Goal: Information Seeking & Learning: Learn about a topic

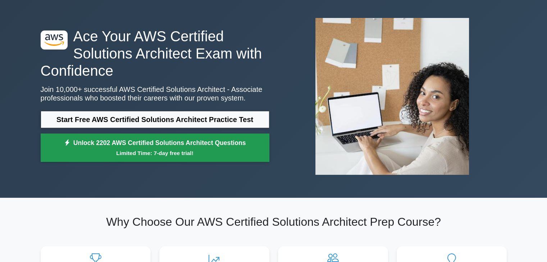
click at [181, 151] on small "Limited Time: 7-day free trial!" at bounding box center [155, 153] width 211 height 8
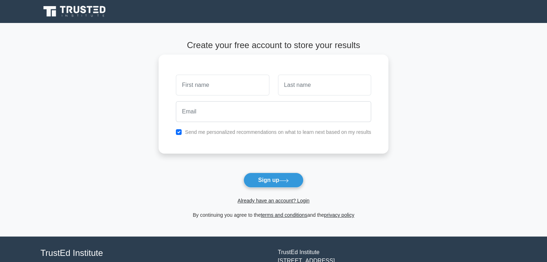
click at [208, 90] on input "text" at bounding box center [222, 85] width 93 height 21
type input "Siddhesh"
type input "Agre"
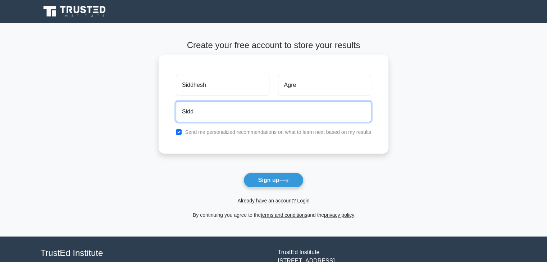
type input "siddheshagre27@gmail.com"
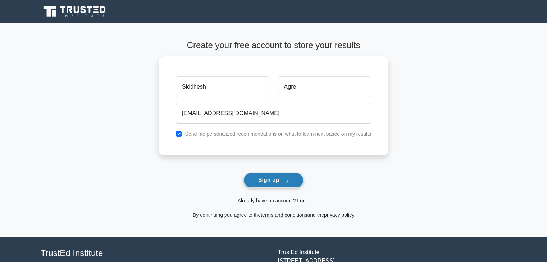
click at [282, 183] on button "Sign up" at bounding box center [273, 180] width 60 height 15
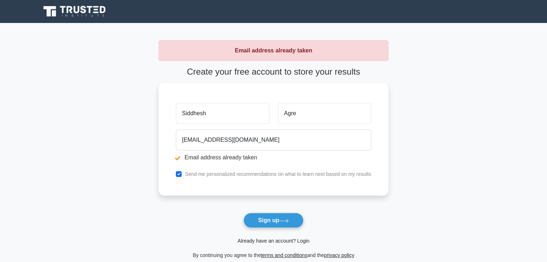
click at [267, 243] on link "Already have an account? Login" at bounding box center [273, 241] width 72 height 6
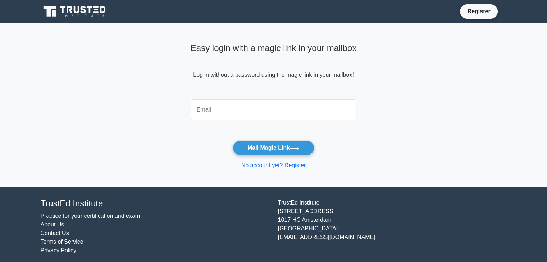
drag, startPoint x: 0, startPoint y: 0, endPoint x: 258, endPoint y: 118, distance: 283.4
click at [258, 118] on input "email" at bounding box center [273, 110] width 166 height 21
type input "siddheshagre27@gmail.com"
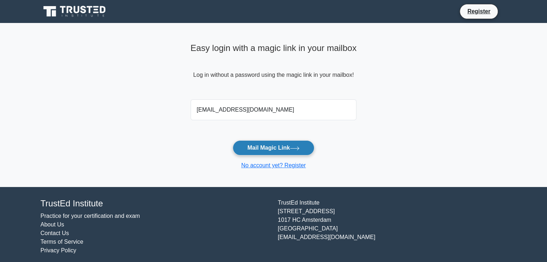
click at [286, 152] on button "Mail Magic Link" at bounding box center [273, 147] width 82 height 15
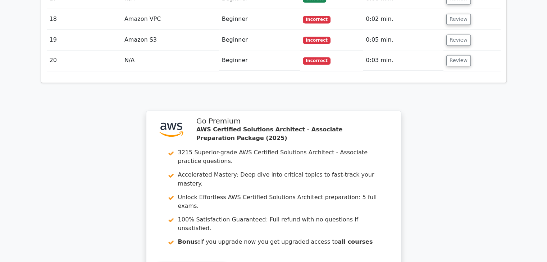
scroll to position [1292, 0]
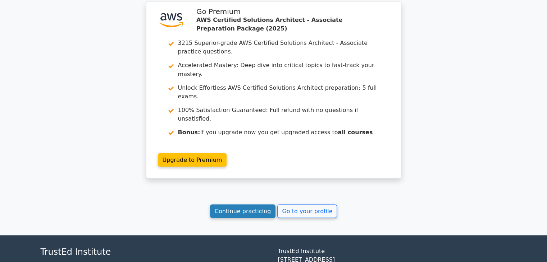
click at [254, 204] on link "Continue practicing" at bounding box center [243, 211] width 66 height 14
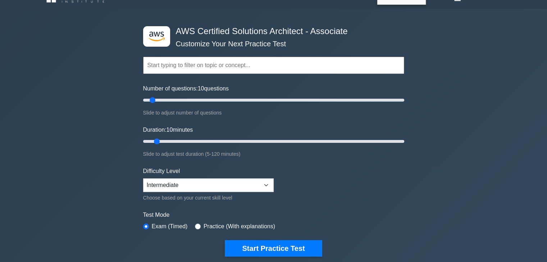
scroll to position [14, 0]
drag, startPoint x: 150, startPoint y: 100, endPoint x: 165, endPoint y: 100, distance: 14.4
type input "20"
click at [165, 100] on input "Number of questions: 20 questions" at bounding box center [273, 100] width 261 height 9
drag, startPoint x: 155, startPoint y: 137, endPoint x: 162, endPoint y: 142, distance: 8.8
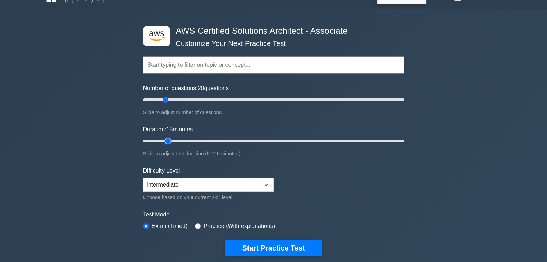
type input "15"
click at [162, 142] on input "Duration: 15 minutes" at bounding box center [273, 141] width 261 height 9
click at [263, 188] on select "Beginner Intermediate Expert" at bounding box center [208, 185] width 130 height 14
select select "expert"
click at [143, 178] on select "Beginner Intermediate Expert" at bounding box center [208, 185] width 130 height 14
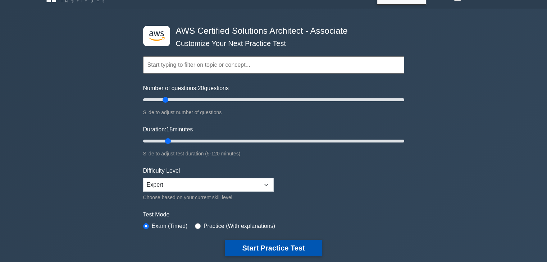
click at [262, 249] on button "Start Practice Test" at bounding box center [273, 248] width 97 height 17
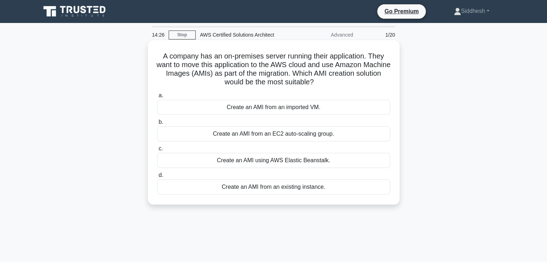
click at [296, 134] on div "Create an AMI from an EC2 auto-scaling group." at bounding box center [273, 133] width 233 height 15
click at [157, 125] on input "b. Create an AMI from an EC2 auto-scaling group." at bounding box center [157, 122] width 0 height 5
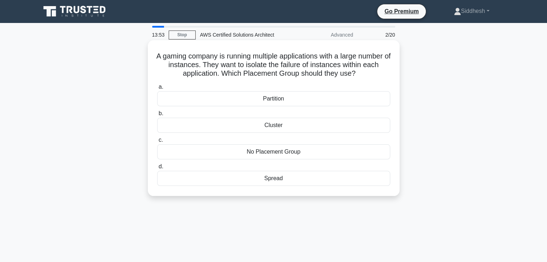
click at [279, 102] on div "Partition" at bounding box center [273, 98] width 233 height 15
click at [157, 89] on input "a. Partition" at bounding box center [157, 87] width 0 height 5
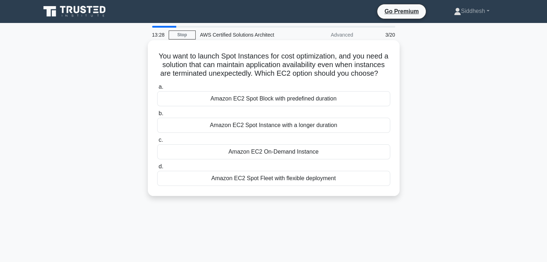
click at [336, 160] on div "Amazon EC2 On-Demand Instance" at bounding box center [273, 151] width 233 height 15
click at [157, 143] on input "c. Amazon EC2 On-Demand Instance" at bounding box center [157, 140] width 0 height 5
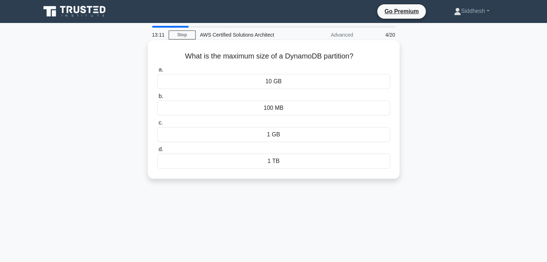
click at [293, 79] on div "10 GB" at bounding box center [273, 81] width 233 height 15
click at [157, 72] on input "a. 10 GB" at bounding box center [157, 70] width 0 height 5
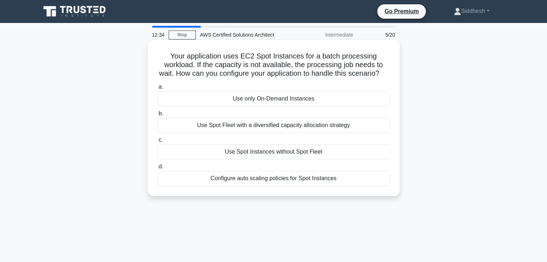
click at [318, 106] on div "Use only On-Demand Instances" at bounding box center [273, 98] width 233 height 15
click at [157, 89] on input "a. Use only On-Demand Instances" at bounding box center [157, 87] width 0 height 5
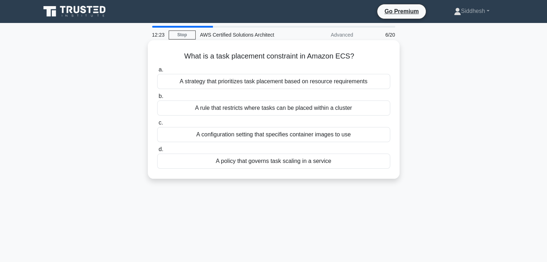
click at [344, 107] on div "A rule that restricts where tasks can be placed within a cluster" at bounding box center [273, 108] width 233 height 15
click at [157, 99] on input "b. A rule that restricts where tasks can be placed within a cluster" at bounding box center [157, 96] width 0 height 5
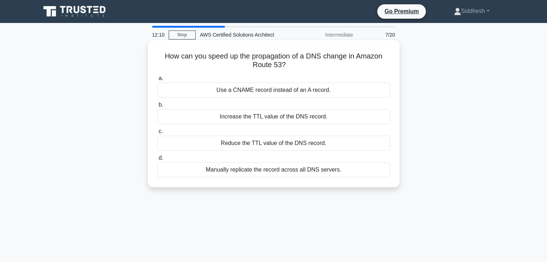
click at [292, 143] on div "Reduce the TTL value of the DNS record." at bounding box center [273, 143] width 233 height 15
click at [157, 134] on input "c. Reduce the TTL value of the DNS record." at bounding box center [157, 131] width 0 height 5
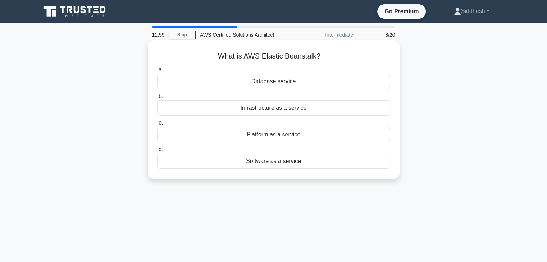
click at [285, 109] on div "Infrastructure as a service" at bounding box center [273, 108] width 233 height 15
click at [157, 99] on input "b. Infrastructure as a service" at bounding box center [157, 96] width 0 height 5
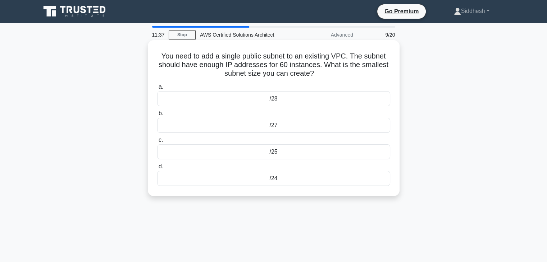
click at [296, 181] on div "/24" at bounding box center [273, 178] width 233 height 15
click at [157, 169] on input "d. /24" at bounding box center [157, 167] width 0 height 5
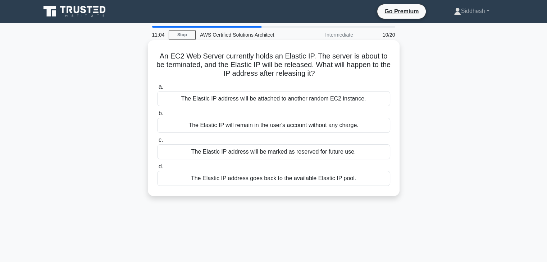
click at [334, 129] on div "The Elastic IP will remain in the user's account without any charge." at bounding box center [273, 125] width 233 height 15
click at [157, 116] on input "b. The Elastic IP will remain in the user's account without any charge." at bounding box center [157, 113] width 0 height 5
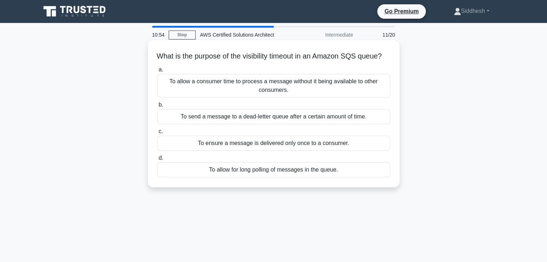
click at [336, 93] on div "To allow a consumer time to process a message without it being available to oth…" at bounding box center [273, 86] width 233 height 24
click at [157, 72] on input "a. To allow a consumer time to process a message without it being available to …" at bounding box center [157, 70] width 0 height 5
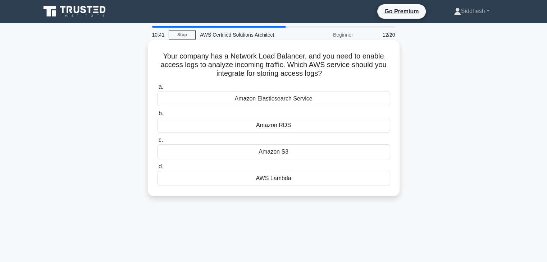
click at [326, 148] on div "Amazon S3" at bounding box center [273, 151] width 233 height 15
click at [157, 143] on input "c. Amazon S3" at bounding box center [157, 140] width 0 height 5
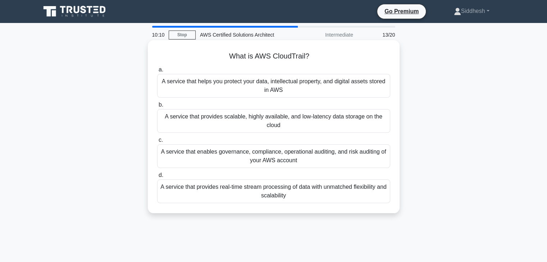
click at [310, 158] on div "A service that enables governance, compliance, operational auditing, and risk a…" at bounding box center [273, 156] width 233 height 24
click at [157, 143] on input "c. A service that enables governance, compliance, operational auditing, and ris…" at bounding box center [157, 140] width 0 height 5
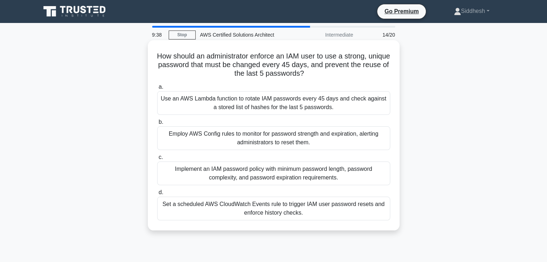
click at [299, 135] on div "Employ AWS Config rules to monitor for password strength and expiration, alerti…" at bounding box center [273, 138] width 233 height 24
click at [157, 125] on input "b. Employ AWS Config rules to monitor for password strength and expiration, ale…" at bounding box center [157, 122] width 0 height 5
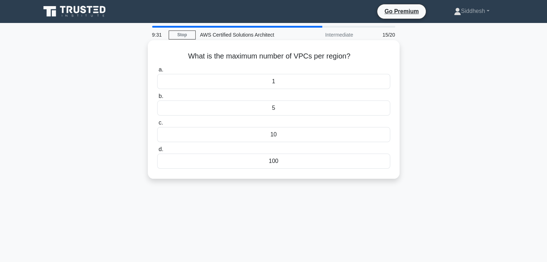
click at [275, 109] on div "5" at bounding box center [273, 108] width 233 height 15
click at [157, 99] on input "b. 5" at bounding box center [157, 96] width 0 height 5
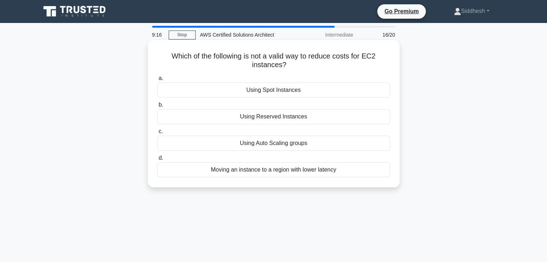
click at [275, 173] on div "Moving an instance to a region with lower latency" at bounding box center [273, 169] width 233 height 15
click at [157, 161] on input "d. Moving an instance to a region with lower latency" at bounding box center [157, 158] width 0 height 5
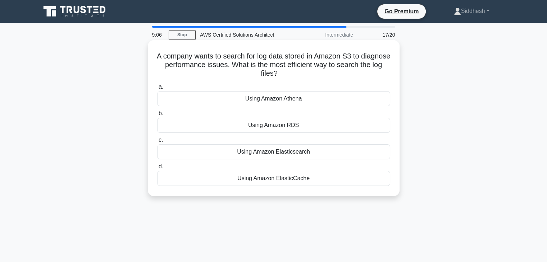
click at [302, 98] on div "Using Amazon Athena" at bounding box center [273, 98] width 233 height 15
click at [157, 89] on input "a. Using Amazon Athena" at bounding box center [157, 87] width 0 height 5
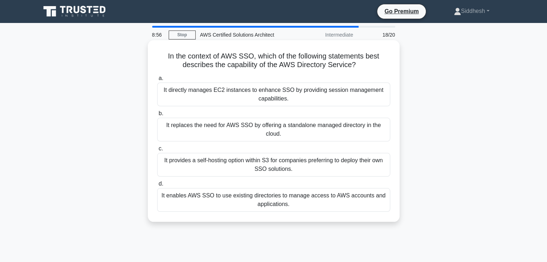
click at [305, 137] on div "It replaces the need for AWS SSO by offering a standalone managed directory in …" at bounding box center [273, 130] width 233 height 24
click at [157, 116] on input "b. It replaces the need for AWS SSO by offering a standalone managed directory …" at bounding box center [157, 113] width 0 height 5
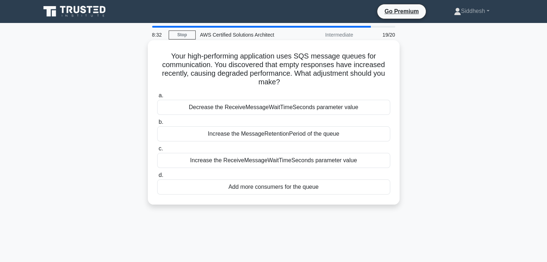
click at [322, 105] on div "Decrease the ReceiveMessageWaitTimeSeconds parameter value" at bounding box center [273, 107] width 233 height 15
click at [157, 98] on input "a. Decrease the ReceiveMessageWaitTimeSeconds parameter value" at bounding box center [157, 95] width 0 height 5
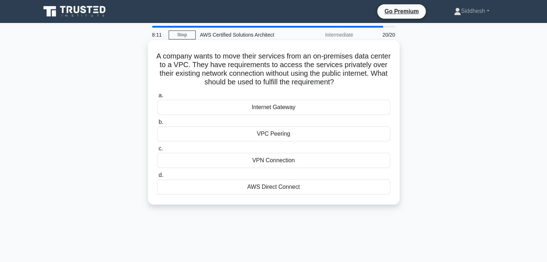
click at [292, 134] on div "VPC Peering" at bounding box center [273, 133] width 233 height 15
click at [157, 125] on input "b. VPC Peering" at bounding box center [157, 122] width 0 height 5
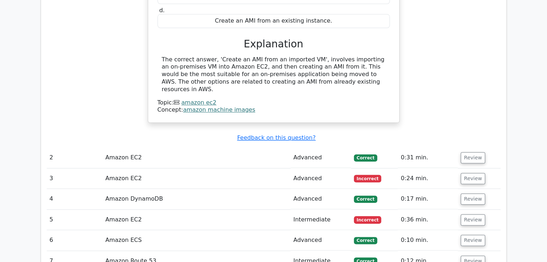
scroll to position [721, 0]
